Goal: Task Accomplishment & Management: Use online tool/utility

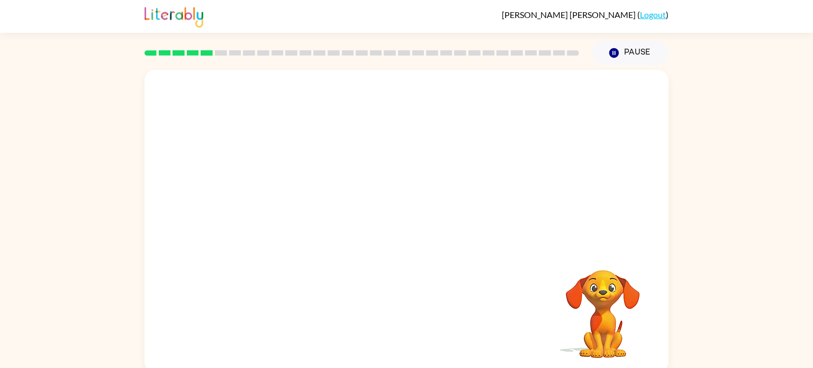
click at [597, 294] on video "Your browser must support playing .mp4 files to use Literably. Please try using…" at bounding box center [603, 307] width 106 height 106
click at [388, 240] on div at bounding box center [407, 226] width 68 height 39
click at [388, 240] on button "button" at bounding box center [407, 226] width 68 height 39
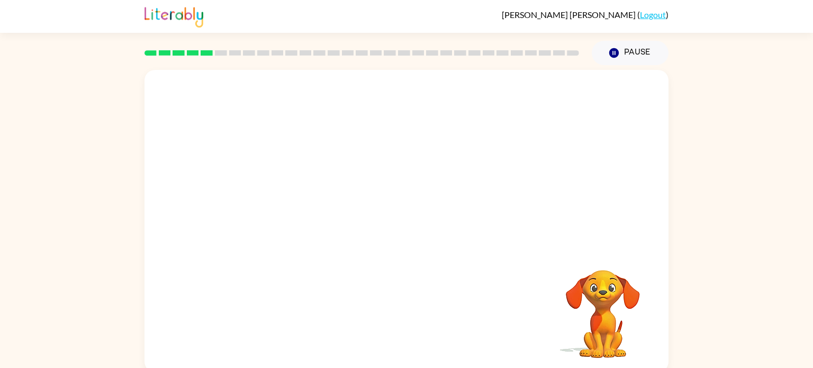
click at [388, 240] on div at bounding box center [407, 159] width 524 height 178
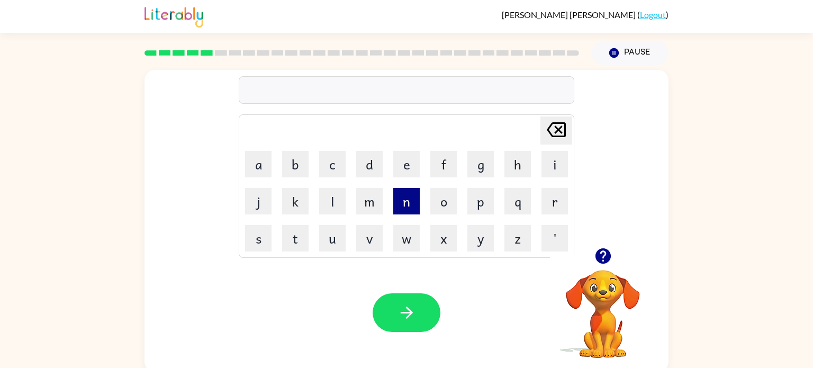
click at [401, 202] on button "n" at bounding box center [406, 201] width 26 height 26
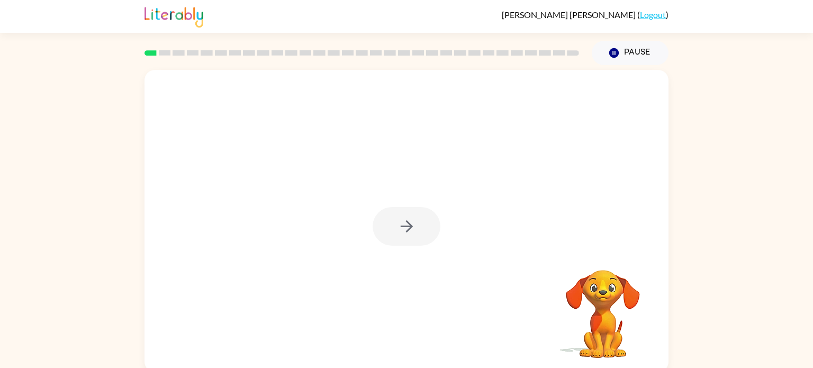
click at [389, 232] on div at bounding box center [407, 226] width 68 height 39
click at [387, 236] on div at bounding box center [407, 226] width 68 height 39
click at [387, 235] on button "button" at bounding box center [407, 226] width 68 height 39
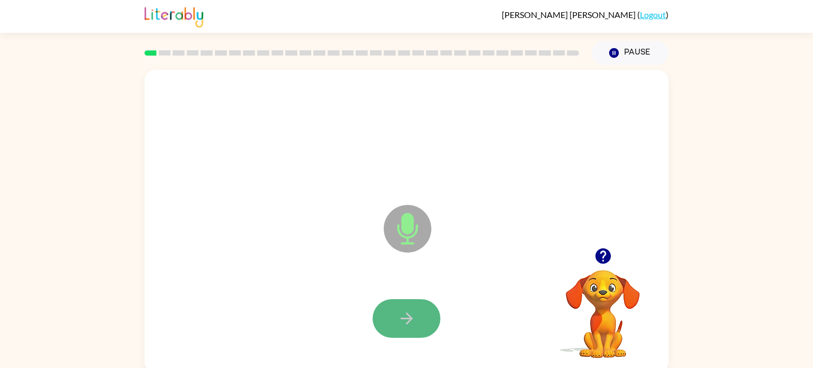
click at [396, 325] on button "button" at bounding box center [407, 318] width 68 height 39
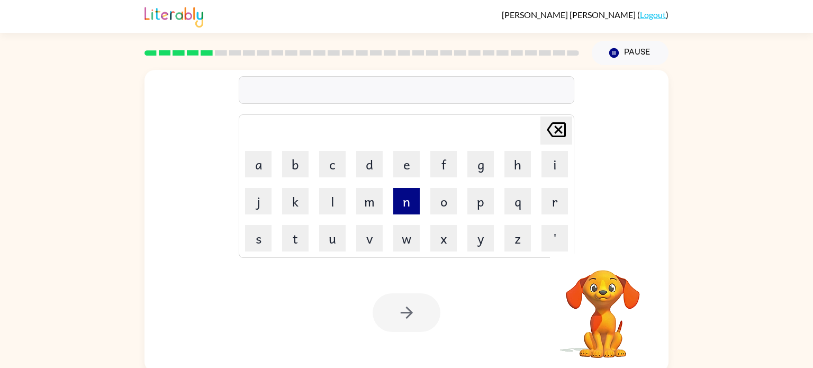
click at [410, 205] on button "n" at bounding box center [406, 201] width 26 height 26
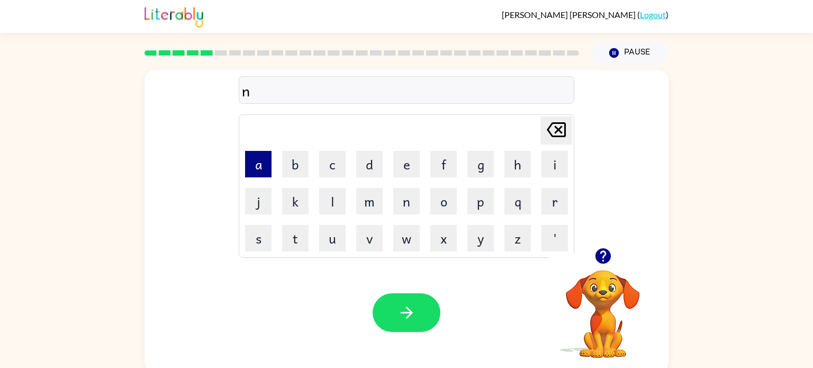
click at [258, 169] on button "a" at bounding box center [258, 164] width 26 height 26
click at [550, 205] on button "r" at bounding box center [555, 201] width 26 height 26
click at [336, 195] on button "l" at bounding box center [332, 201] width 26 height 26
click at [413, 172] on button "e" at bounding box center [406, 164] width 26 height 26
click at [488, 243] on button "y" at bounding box center [481, 238] width 26 height 26
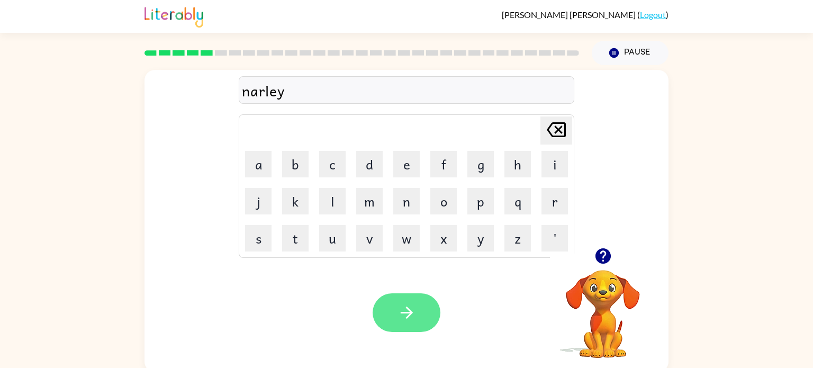
click at [399, 308] on icon "button" at bounding box center [407, 312] width 19 height 19
click at [413, 305] on div at bounding box center [407, 312] width 68 height 39
click at [604, 311] on video "Your browser must support playing .mp4 files to use Literably. Please try using…" at bounding box center [603, 307] width 106 height 106
click at [386, 320] on button "button" at bounding box center [407, 312] width 68 height 39
click at [405, 306] on icon "button" at bounding box center [407, 312] width 19 height 19
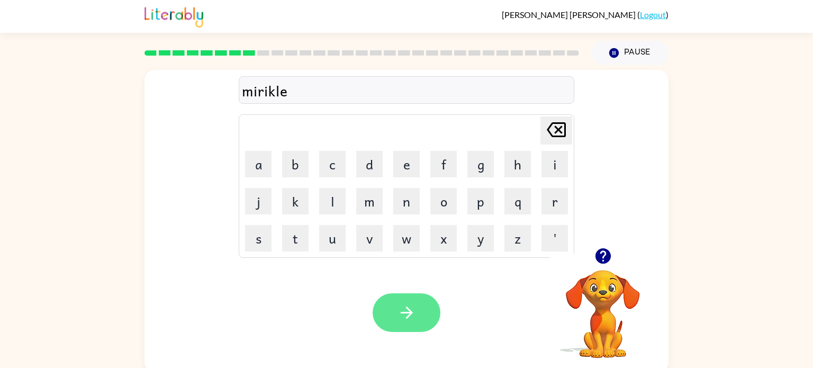
click at [405, 306] on icon "button" at bounding box center [407, 312] width 19 height 19
click at [390, 313] on button "button" at bounding box center [407, 312] width 68 height 39
click at [401, 293] on button "button" at bounding box center [407, 312] width 68 height 39
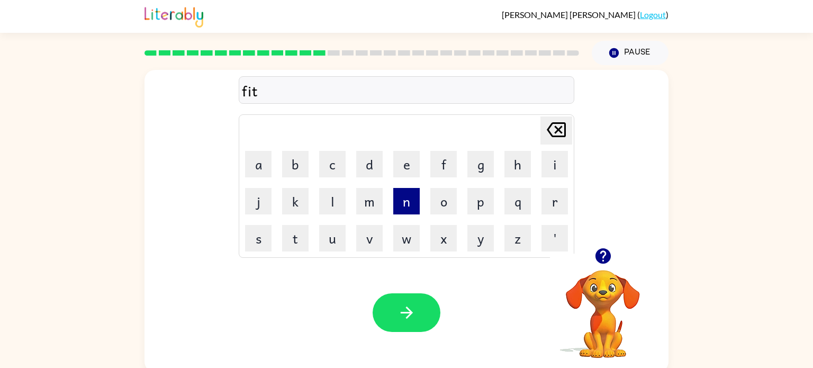
click at [403, 203] on button "n" at bounding box center [406, 201] width 26 height 26
click at [552, 172] on button "i" at bounding box center [555, 164] width 26 height 26
click at [255, 235] on button "s" at bounding box center [258, 238] width 26 height 26
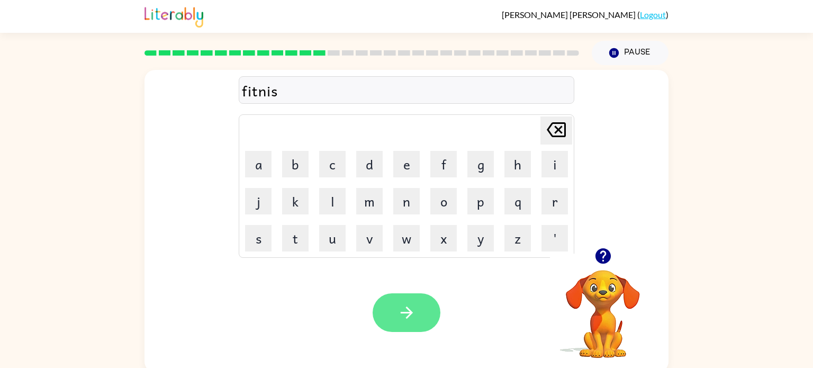
click at [413, 310] on icon "button" at bounding box center [407, 312] width 19 height 19
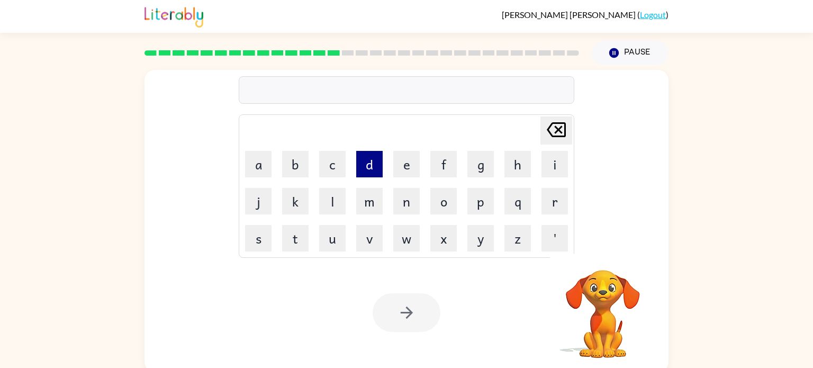
click at [373, 165] on button "d" at bounding box center [369, 164] width 26 height 26
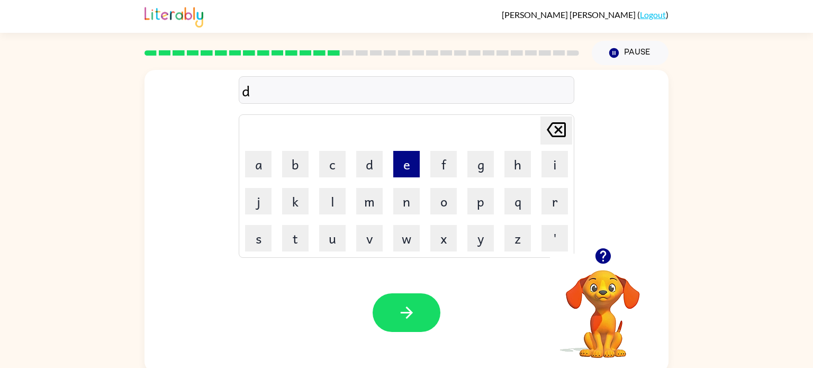
click at [411, 172] on button "e" at bounding box center [406, 164] width 26 height 26
click at [332, 206] on button "l" at bounding box center [332, 201] width 26 height 26
click at [256, 172] on button "a" at bounding box center [258, 164] width 26 height 26
click at [482, 246] on button "y" at bounding box center [481, 238] width 26 height 26
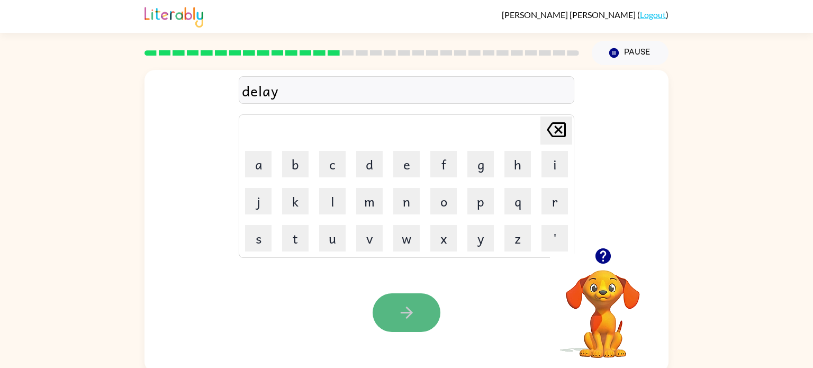
click at [397, 311] on button "button" at bounding box center [407, 312] width 68 height 39
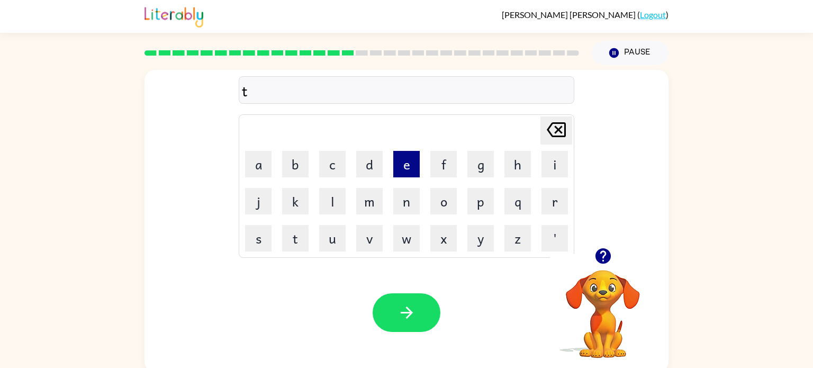
click at [409, 168] on button "e" at bounding box center [406, 164] width 26 height 26
type button "e"
click at [368, 196] on button "m" at bounding box center [369, 201] width 26 height 26
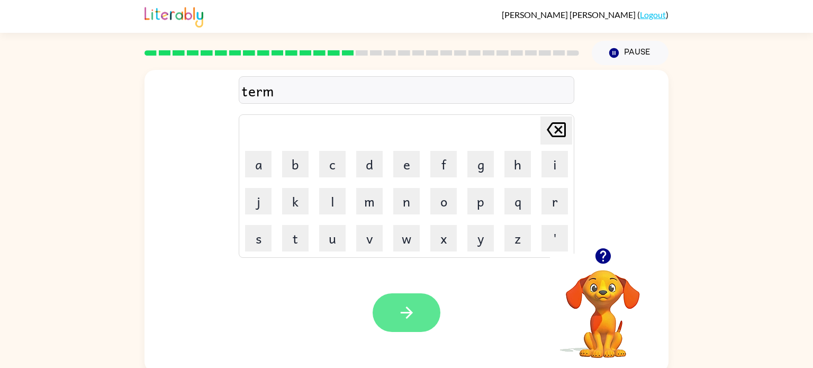
click at [412, 297] on button "button" at bounding box center [407, 312] width 68 height 39
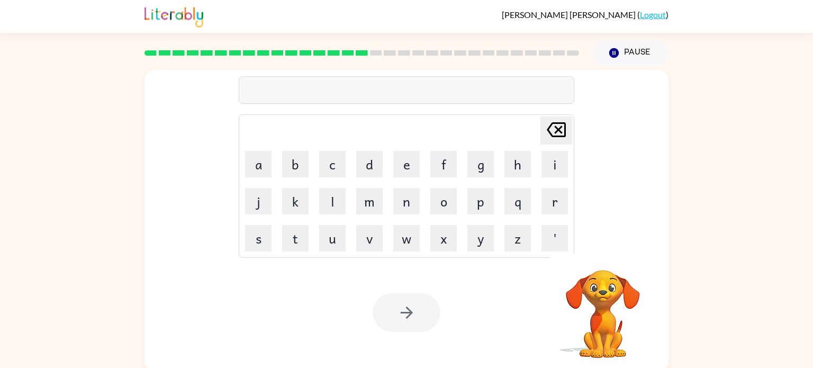
click at [603, 302] on video "Your browser must support playing .mp4 files to use Literably. Please try using…" at bounding box center [603, 307] width 106 height 106
click at [611, 300] on video "Your browser must support playing .mp4 files to use Literably. Please try using…" at bounding box center [603, 307] width 106 height 106
click at [603, 303] on video "Your browser must support playing .mp4 files to use Literably. Please try using…" at bounding box center [603, 307] width 106 height 106
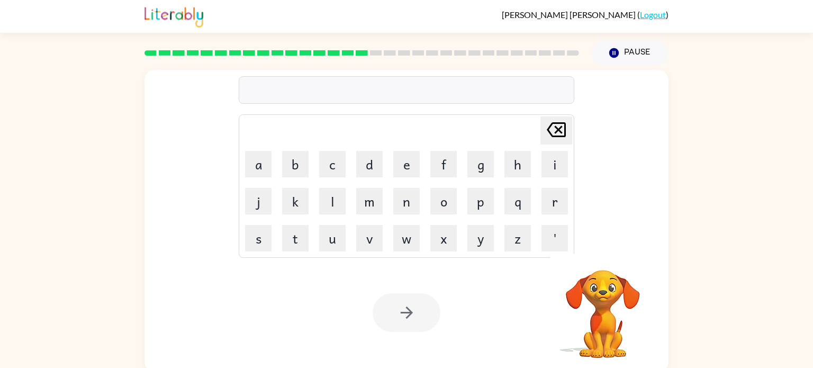
click at [603, 303] on video "Your browser must support playing .mp4 files to use Literably. Please try using…" at bounding box center [603, 307] width 106 height 106
click at [602, 295] on video "Your browser must support playing .mp4 files to use Literably. Please try using…" at bounding box center [603, 307] width 106 height 106
click at [612, 292] on video "Your browser must support playing .mp4 files to use Literably. Please try using…" at bounding box center [603, 307] width 106 height 106
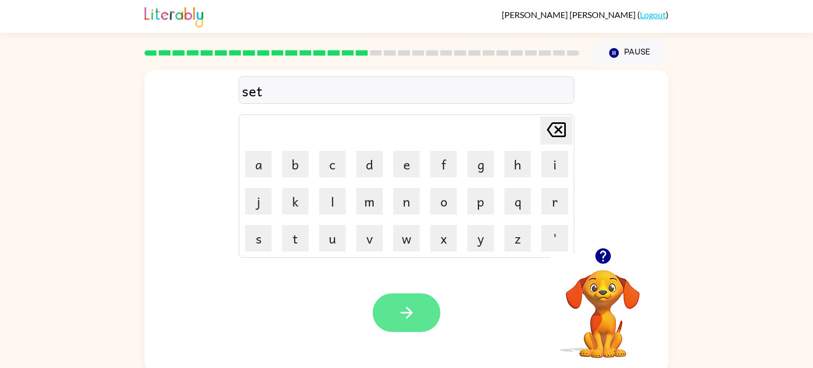
click at [413, 304] on icon "button" at bounding box center [407, 312] width 19 height 19
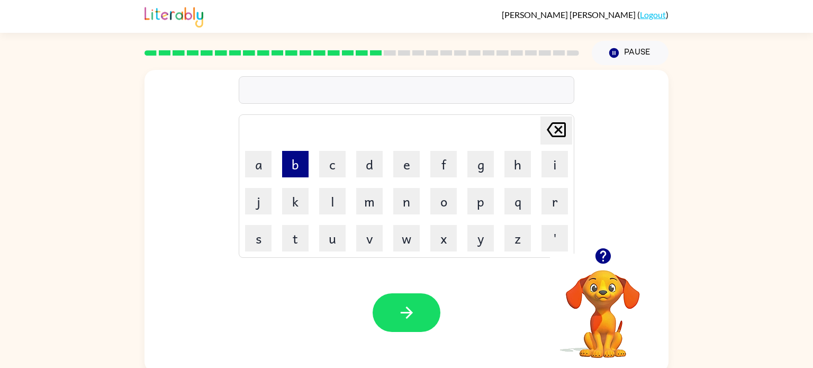
click at [304, 159] on button "b" at bounding box center [295, 164] width 26 height 26
type button "b"
click at [561, 167] on button "i" at bounding box center [555, 164] width 26 height 26
click at [383, 198] on button "m" at bounding box center [369, 201] width 26 height 26
click at [558, 165] on button "i" at bounding box center [555, 164] width 26 height 26
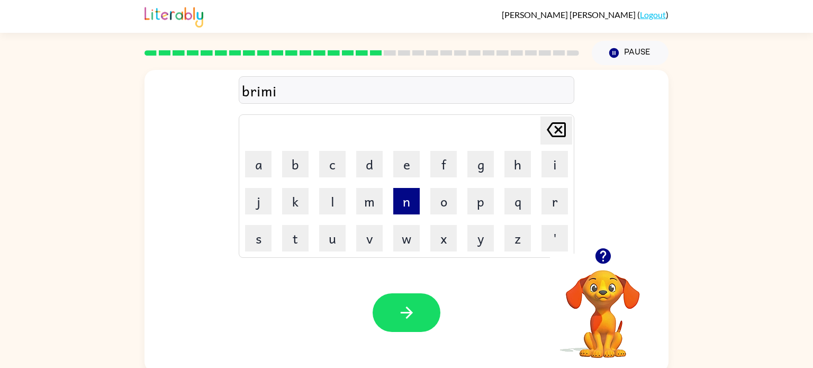
click at [409, 206] on button "n" at bounding box center [406, 201] width 26 height 26
click at [491, 167] on button "g" at bounding box center [481, 164] width 26 height 26
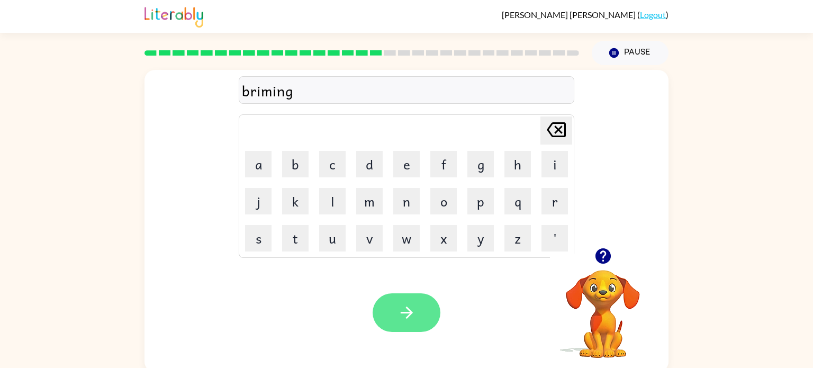
click at [425, 319] on button "button" at bounding box center [407, 312] width 68 height 39
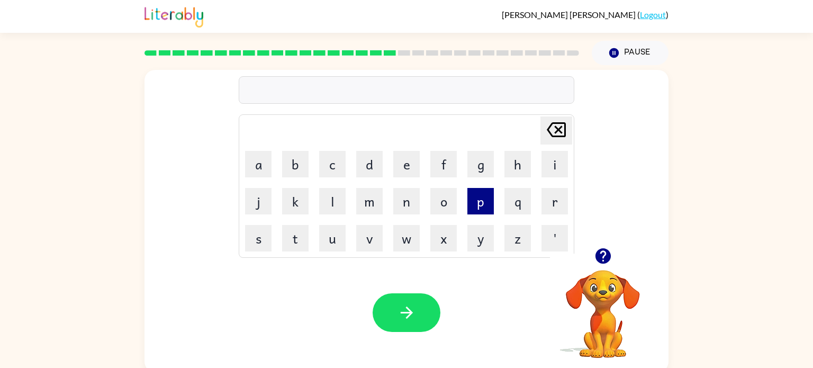
click at [482, 208] on button "p" at bounding box center [481, 201] width 26 height 26
click at [322, 208] on button "l" at bounding box center [332, 201] width 26 height 26
click at [252, 167] on button "a" at bounding box center [258, 164] width 26 height 26
click at [257, 234] on button "s" at bounding box center [258, 238] width 26 height 26
click at [299, 244] on button "t" at bounding box center [295, 238] width 26 height 26
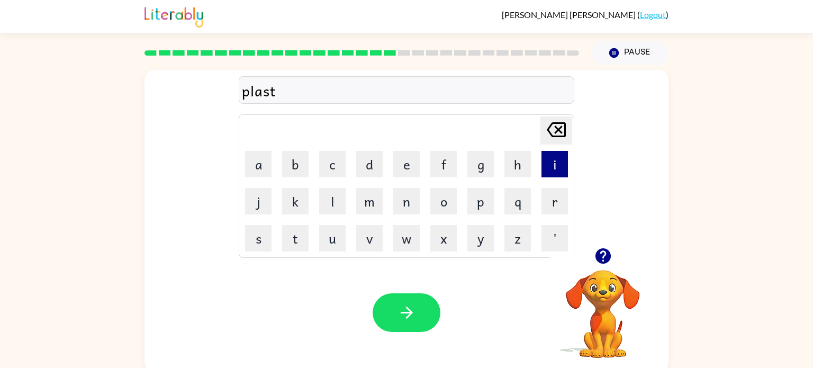
click at [560, 165] on button "i" at bounding box center [555, 164] width 26 height 26
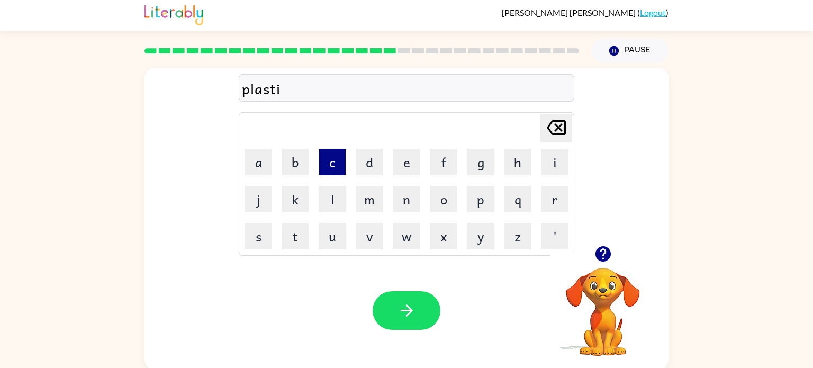
click at [333, 159] on button "c" at bounding box center [332, 162] width 26 height 26
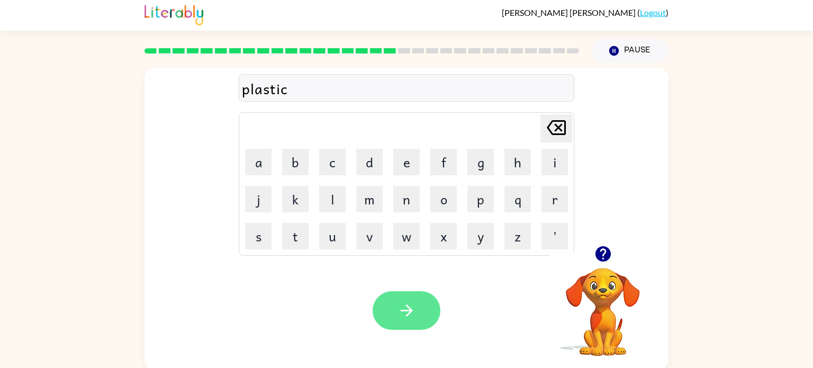
click at [406, 294] on button "button" at bounding box center [407, 310] width 68 height 39
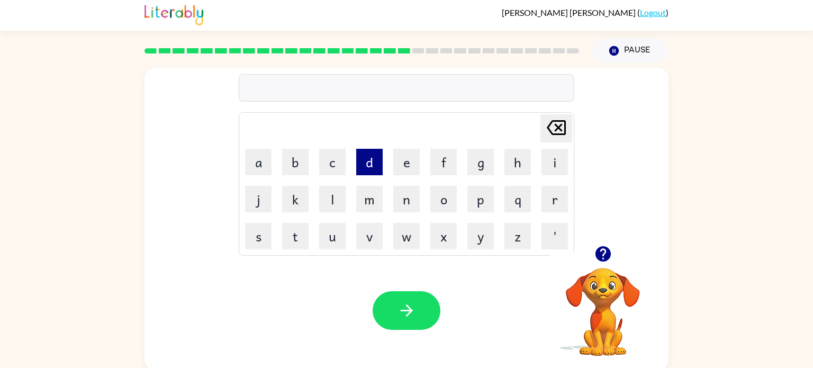
click at [374, 172] on button "d" at bounding box center [369, 162] width 26 height 26
click at [551, 163] on button "i" at bounding box center [555, 162] width 26 height 26
type button "i"
click at [485, 210] on button "p" at bounding box center [481, 199] width 26 height 26
click at [343, 200] on button "l" at bounding box center [332, 199] width 26 height 26
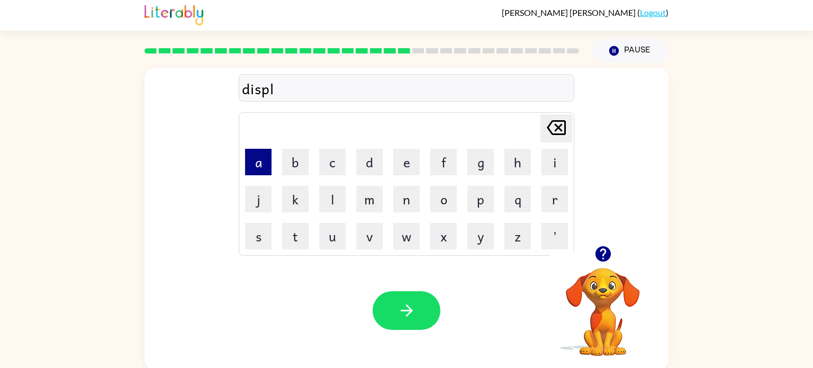
click at [270, 171] on button "a" at bounding box center [258, 162] width 26 height 26
click at [487, 237] on button "y" at bounding box center [481, 236] width 26 height 26
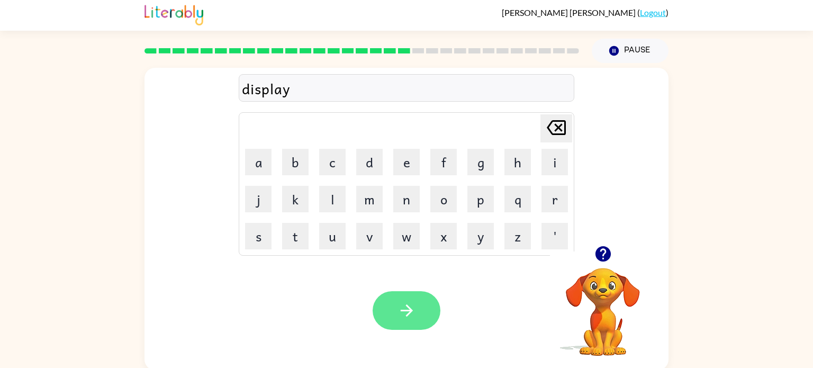
click at [425, 310] on button "button" at bounding box center [407, 310] width 68 height 39
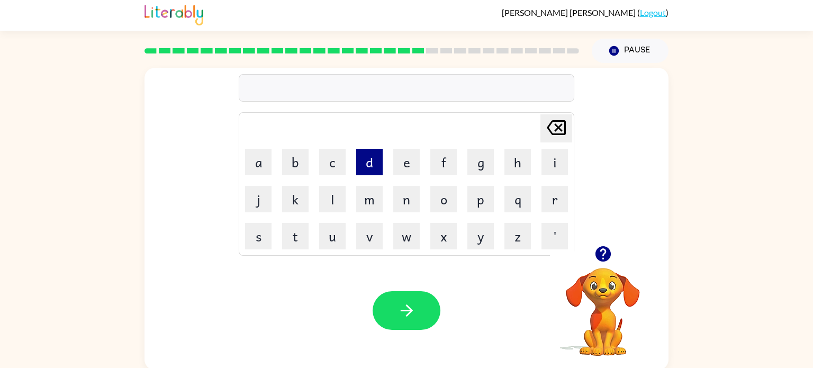
click at [378, 162] on button "d" at bounding box center [369, 162] width 26 height 26
click at [340, 236] on button "u" at bounding box center [332, 236] width 26 height 26
click at [593, 288] on video "Your browser must support playing .mp4 files to use Literably. Please try using…" at bounding box center [603, 305] width 106 height 106
drag, startPoint x: 616, startPoint y: 272, endPoint x: 593, endPoint y: 355, distance: 86.7
click at [593, 355] on video "Your browser must support playing .mp4 files to use Literably. Please try using…" at bounding box center [603, 305] width 106 height 106
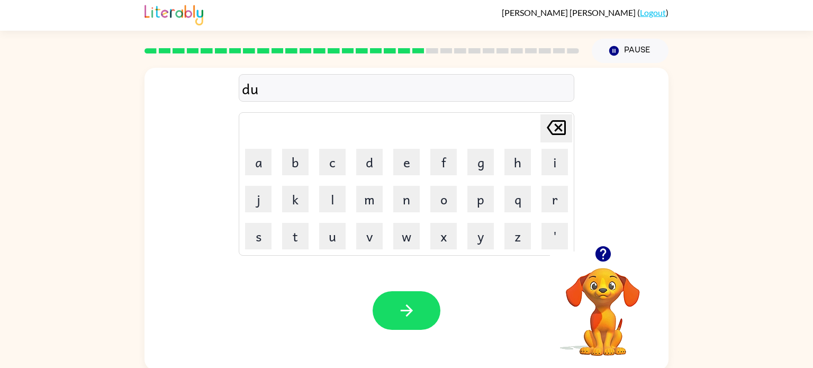
click at [593, 355] on video "Your browser must support playing .mp4 files to use Literably. Please try using…" at bounding box center [603, 305] width 106 height 106
click at [596, 320] on video "Your browser must support playing .mp4 files to use Literably. Please try using…" at bounding box center [603, 305] width 106 height 106
click at [601, 326] on video "Your browser must support playing .mp4 files to use Literably. Please try using…" at bounding box center [603, 305] width 106 height 106
click at [553, 284] on video "Your browser must support playing .mp4 files to use Literably. Please try using…" at bounding box center [603, 305] width 106 height 106
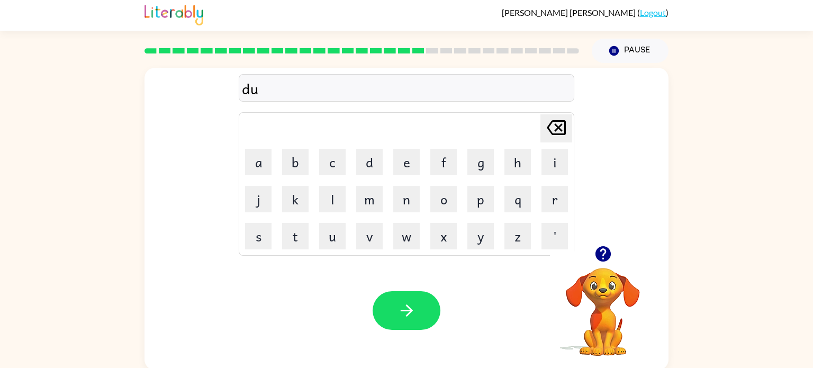
click at [587, 267] on video "Your browser must support playing .mp4 files to use Literably. Please try using…" at bounding box center [603, 305] width 106 height 106
click at [601, 250] on icon "button" at bounding box center [603, 254] width 19 height 19
click at [393, 314] on button "button" at bounding box center [407, 310] width 68 height 39
click at [483, 210] on button "p" at bounding box center [481, 199] width 26 height 26
click at [411, 174] on button "e" at bounding box center [406, 162] width 26 height 26
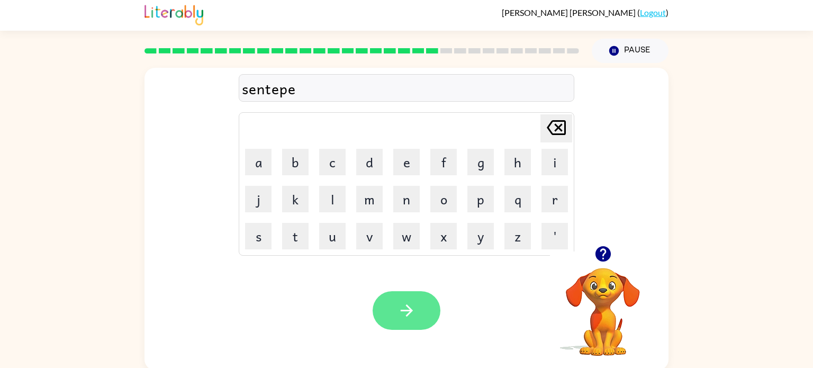
click at [407, 299] on button "button" at bounding box center [407, 310] width 68 height 39
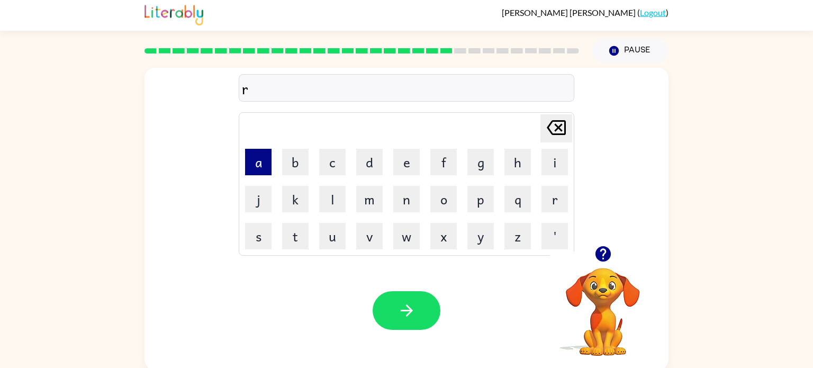
click at [267, 164] on button "a" at bounding box center [258, 162] width 26 height 26
click at [404, 208] on button "n" at bounding box center [406, 199] width 26 height 26
type button "n"
click at [443, 205] on button "o" at bounding box center [444, 199] width 26 height 26
click at [304, 237] on button "t" at bounding box center [295, 236] width 26 height 26
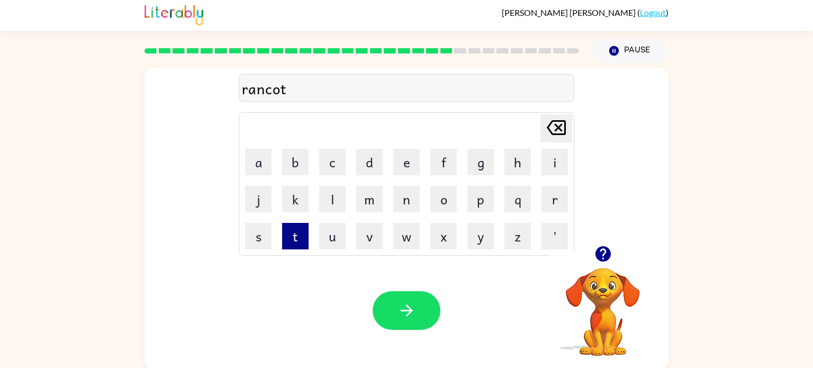
type button "t"
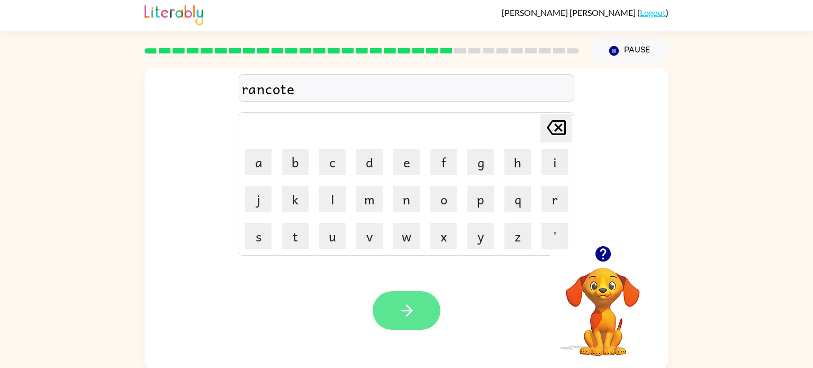
click at [402, 299] on button "button" at bounding box center [407, 310] width 68 height 39
click at [586, 261] on div at bounding box center [603, 253] width 106 height 27
click at [611, 269] on video "Your browser must support playing .mp4 files to use Literably. Please try using…" at bounding box center [603, 305] width 106 height 106
click at [603, 254] on icon "button" at bounding box center [603, 254] width 19 height 19
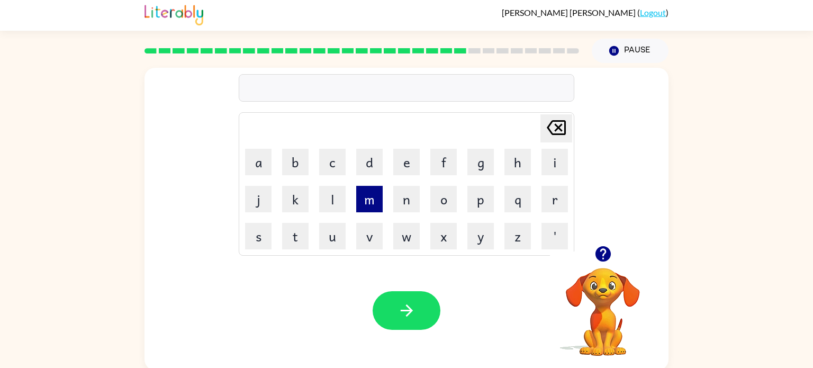
click at [368, 204] on button "m" at bounding box center [369, 199] width 26 height 26
click at [263, 153] on button "a" at bounding box center [258, 162] width 26 height 26
type button "a"
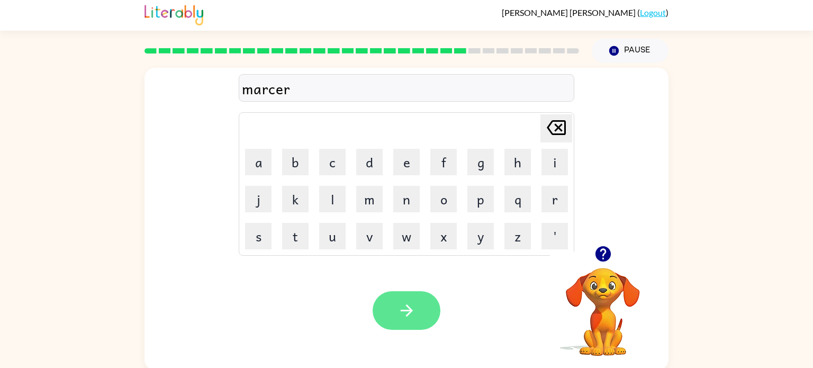
click at [411, 311] on icon "button" at bounding box center [406, 310] width 12 height 12
click at [612, 251] on icon "button" at bounding box center [603, 254] width 19 height 19
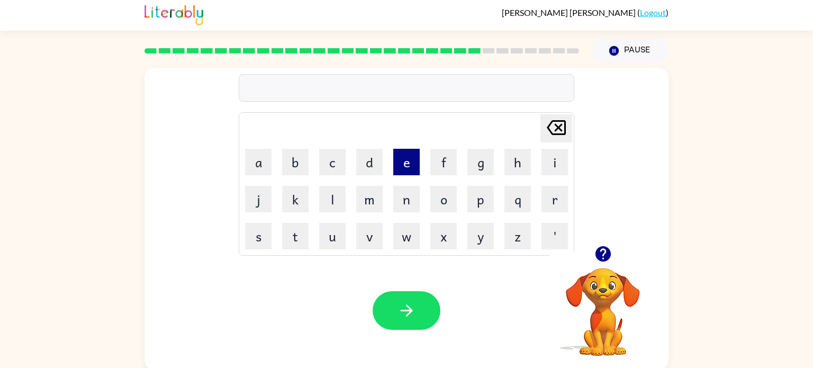
click at [412, 161] on button "e" at bounding box center [406, 162] width 26 height 26
click at [591, 246] on div at bounding box center [603, 253] width 106 height 27
click at [606, 271] on video "Your browser must support playing .mp4 files to use Literably. Please try using…" at bounding box center [603, 305] width 106 height 106
click at [611, 254] on icon "button" at bounding box center [603, 254] width 19 height 19
click at [379, 165] on button "d" at bounding box center [369, 162] width 26 height 26
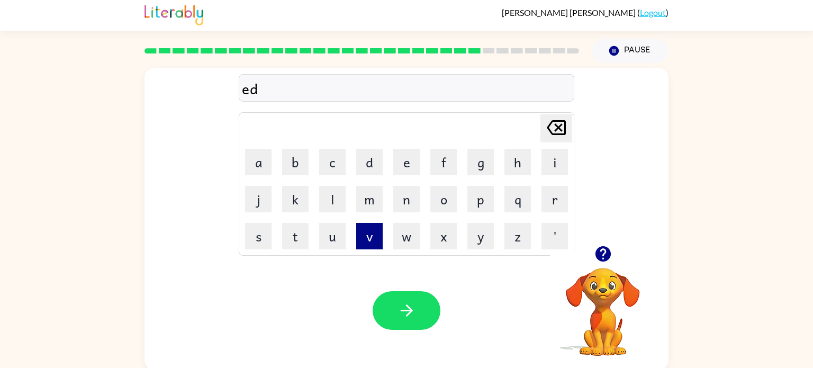
click at [377, 236] on button "v" at bounding box center [369, 236] width 26 height 26
click at [268, 174] on button "a" at bounding box center [258, 162] width 26 height 26
click at [409, 199] on button "n" at bounding box center [406, 199] width 26 height 26
click at [264, 237] on button "s" at bounding box center [258, 236] width 26 height 26
click at [557, 167] on button "i" at bounding box center [555, 162] width 26 height 26
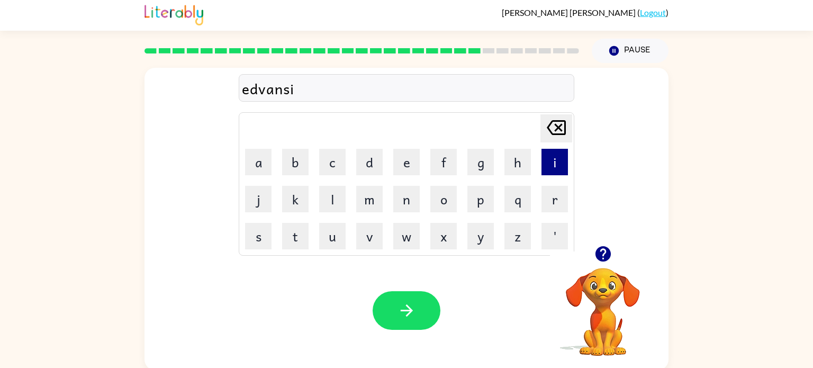
type button "i"
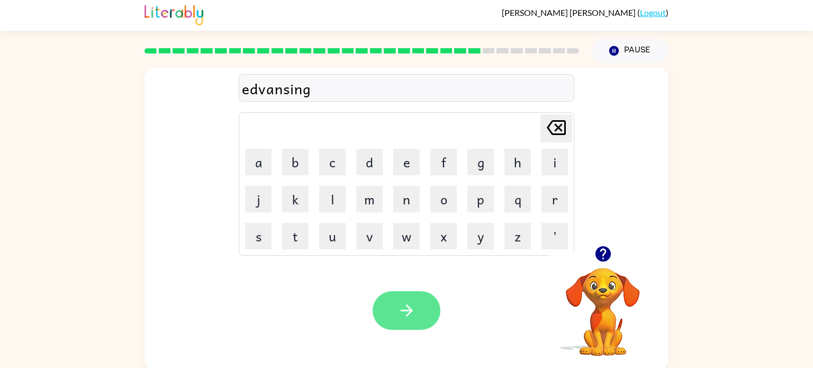
click at [419, 305] on button "button" at bounding box center [407, 310] width 68 height 39
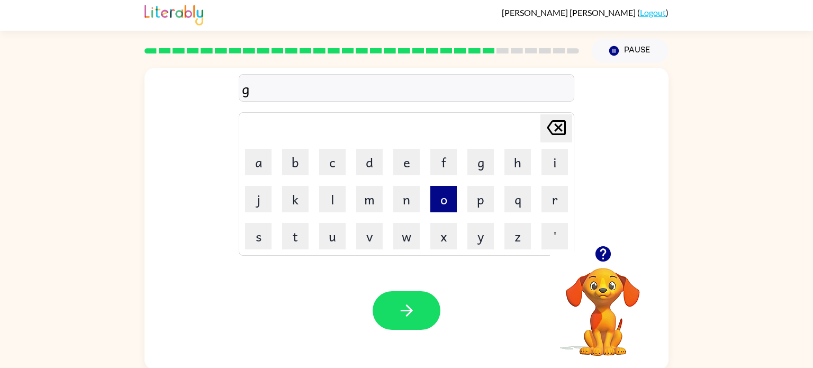
click at [437, 210] on button "o" at bounding box center [444, 199] width 26 height 26
click at [300, 168] on button "b" at bounding box center [295, 162] width 26 height 26
click at [330, 200] on button "l" at bounding box center [332, 199] width 26 height 26
click at [400, 195] on button "n" at bounding box center [406, 199] width 26 height 26
click at [556, 124] on icon "Delete Delete last character input" at bounding box center [556, 127] width 25 height 25
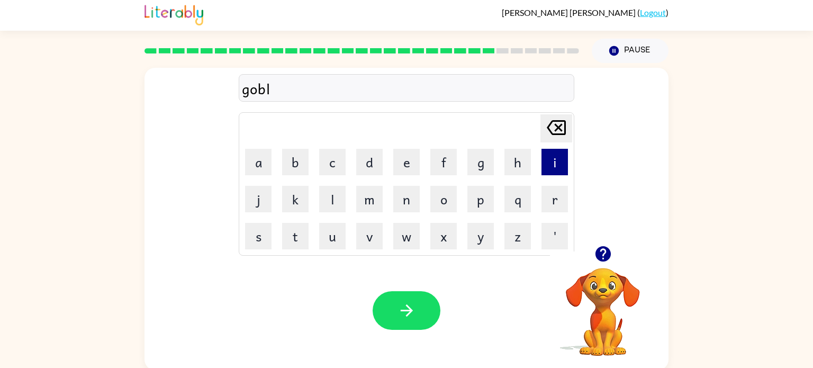
click at [557, 170] on button "i" at bounding box center [555, 162] width 26 height 26
click at [406, 199] on button "n" at bounding box center [406, 199] width 26 height 26
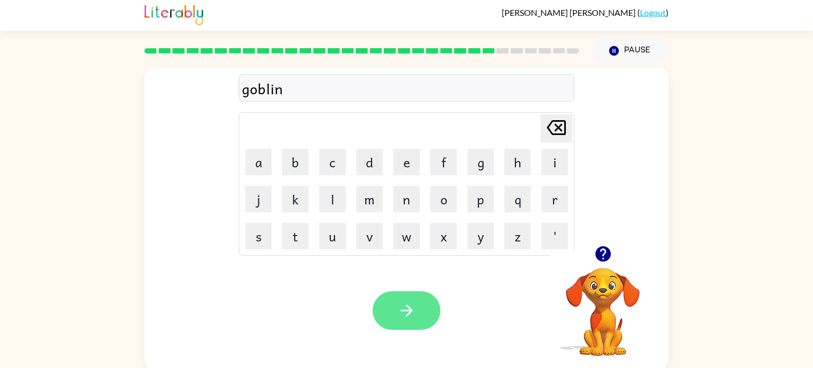
click at [399, 303] on icon "button" at bounding box center [407, 310] width 19 height 19
click at [382, 306] on button "button" at bounding box center [407, 310] width 68 height 39
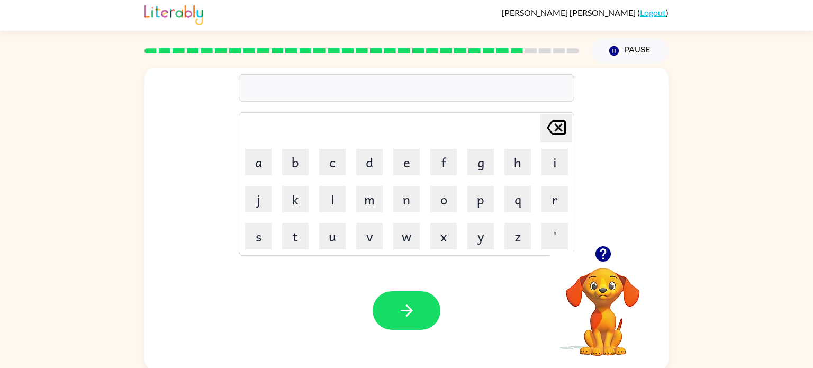
click at [611, 261] on icon "button" at bounding box center [603, 254] width 19 height 19
click at [262, 248] on button "s" at bounding box center [258, 236] width 26 height 26
click at [300, 246] on button "t" at bounding box center [295, 236] width 26 height 26
type button "t"
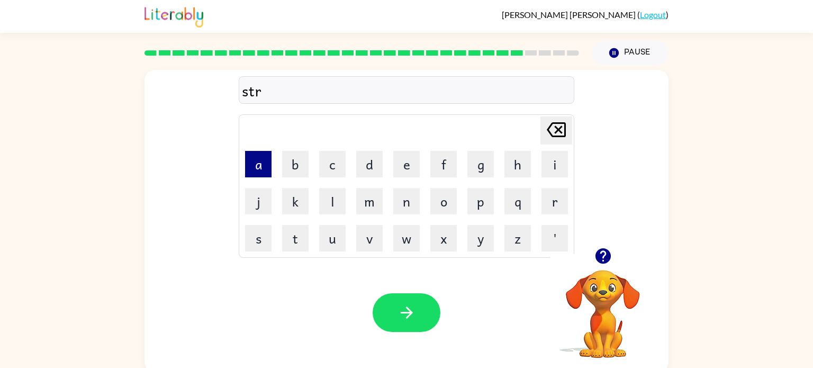
click at [263, 159] on button "a" at bounding box center [258, 164] width 26 height 26
click at [409, 196] on button "n" at bounding box center [406, 201] width 26 height 26
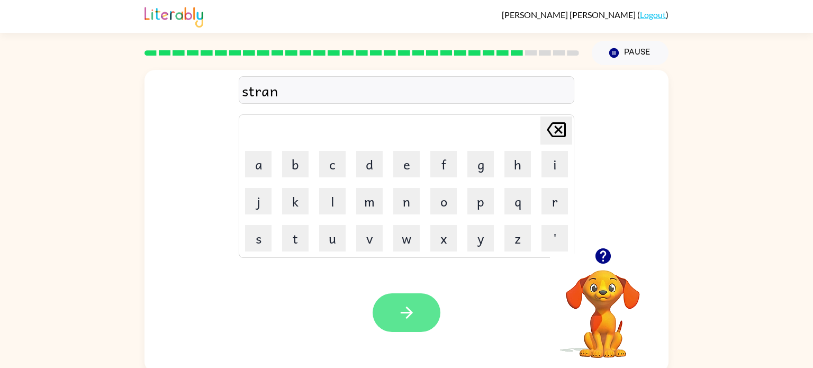
click at [387, 328] on button "button" at bounding box center [407, 312] width 68 height 39
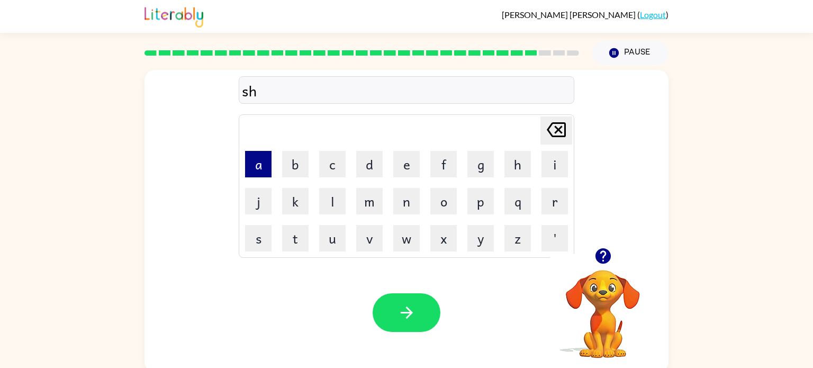
click at [261, 169] on button "a" at bounding box center [258, 164] width 26 height 26
click at [470, 203] on button "p" at bounding box center [481, 201] width 26 height 26
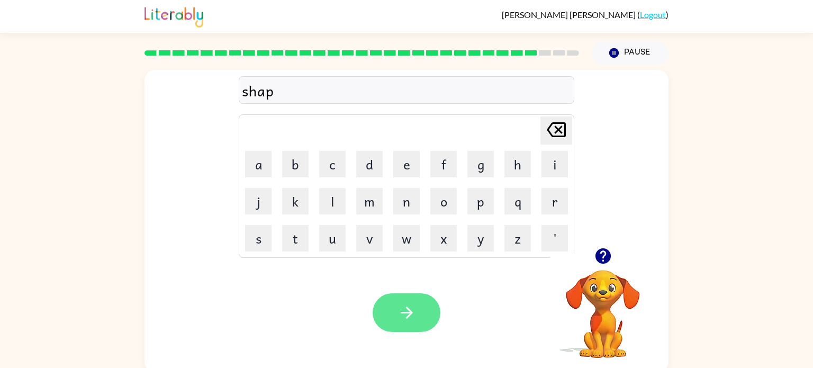
click at [411, 315] on icon "button" at bounding box center [407, 312] width 19 height 19
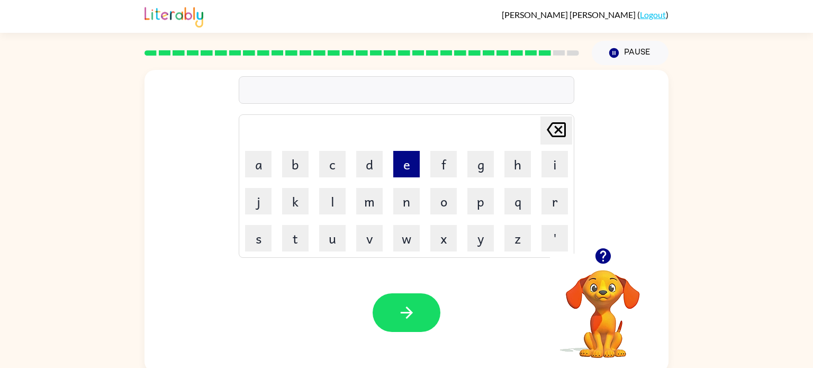
click at [401, 174] on button "e" at bounding box center [406, 164] width 26 height 26
type button "e"
click at [263, 167] on button "a" at bounding box center [258, 164] width 26 height 26
click at [345, 203] on button "l" at bounding box center [332, 201] width 26 height 26
click at [415, 162] on button "e" at bounding box center [406, 164] width 26 height 26
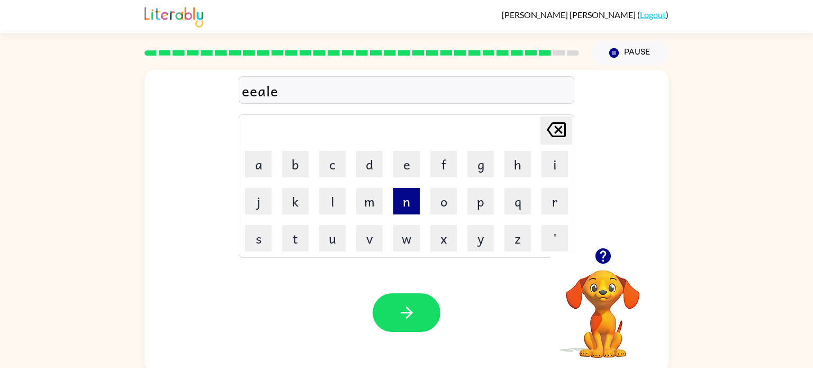
click at [413, 203] on button "n" at bounding box center [406, 201] width 26 height 26
click at [302, 244] on button "t" at bounding box center [295, 238] width 26 height 26
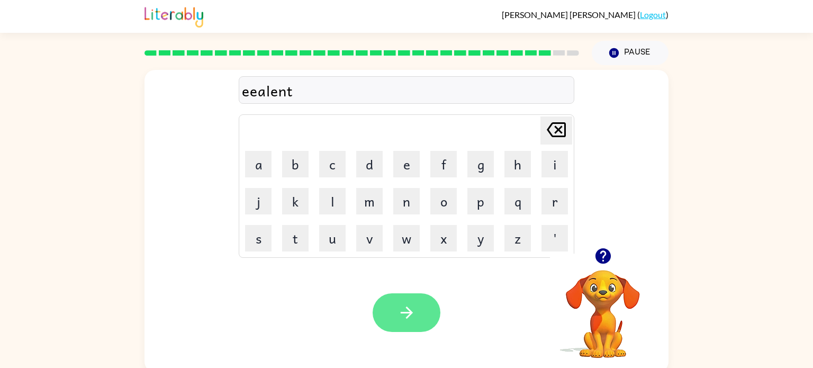
click at [395, 320] on button "button" at bounding box center [407, 312] width 68 height 39
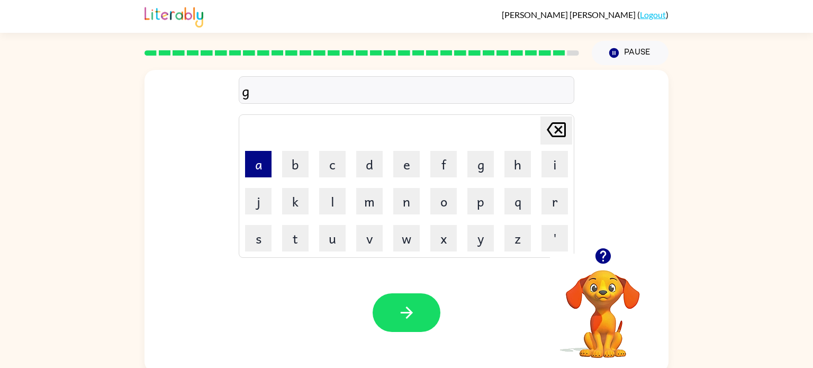
click at [249, 174] on button "a" at bounding box center [258, 164] width 26 height 26
click at [418, 243] on button "w" at bounding box center [406, 238] width 26 height 26
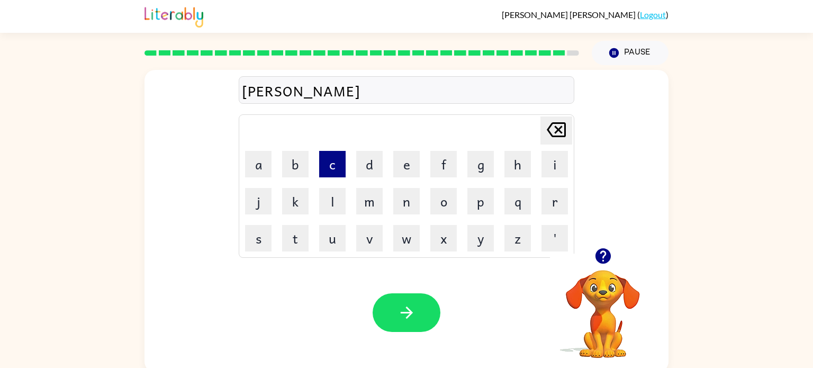
click at [321, 159] on button "c" at bounding box center [332, 164] width 26 height 26
click at [560, 129] on icon "Delete Delete last character input" at bounding box center [556, 129] width 25 height 25
click at [291, 166] on button "b" at bounding box center [295, 164] width 26 height 26
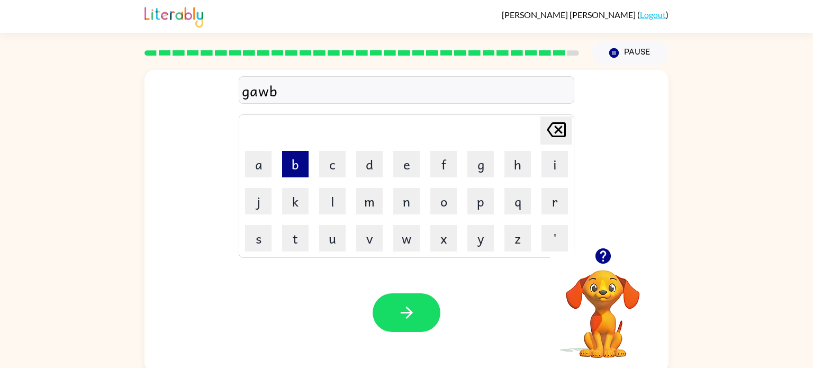
type button "b"
click at [262, 163] on button "a" at bounding box center [258, 164] width 26 height 26
click at [304, 203] on button "k" at bounding box center [295, 201] width 26 height 26
click at [400, 167] on button "e" at bounding box center [406, 164] width 26 height 26
type button "e"
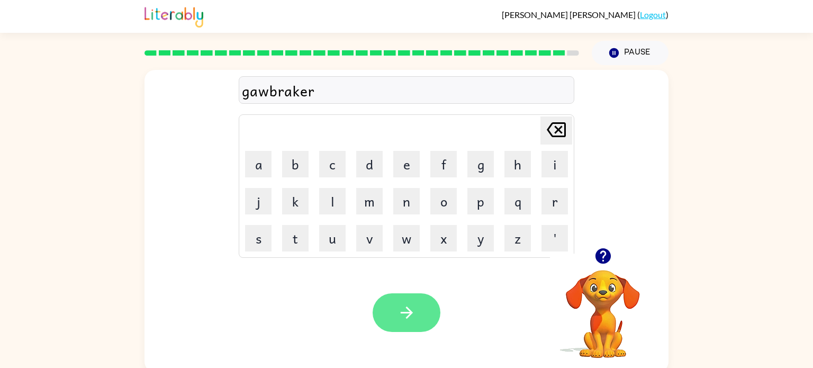
click at [411, 326] on button "button" at bounding box center [407, 312] width 68 height 39
